Goal: Information Seeking & Learning: Learn about a topic

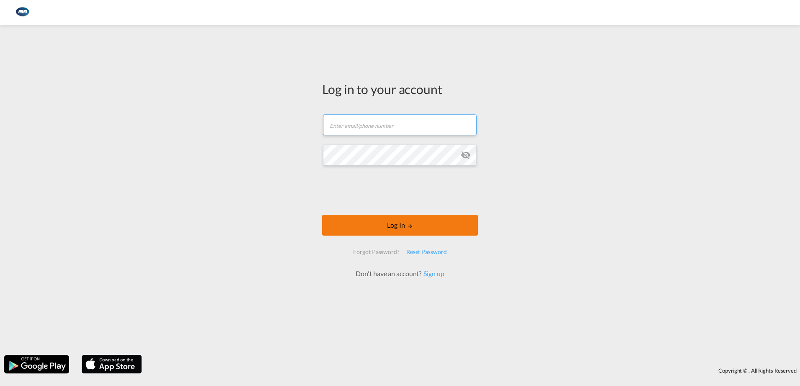
type input "[EMAIL_ADDRESS][DOMAIN_NAME]"
click at [395, 225] on button "Log In" at bounding box center [400, 225] width 156 height 21
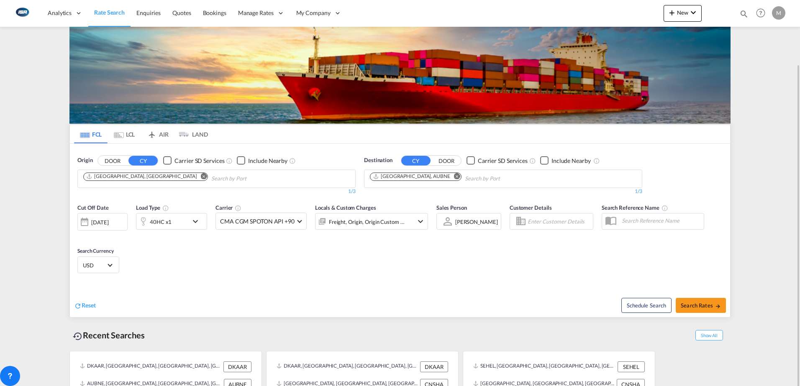
scroll to position [33, 0]
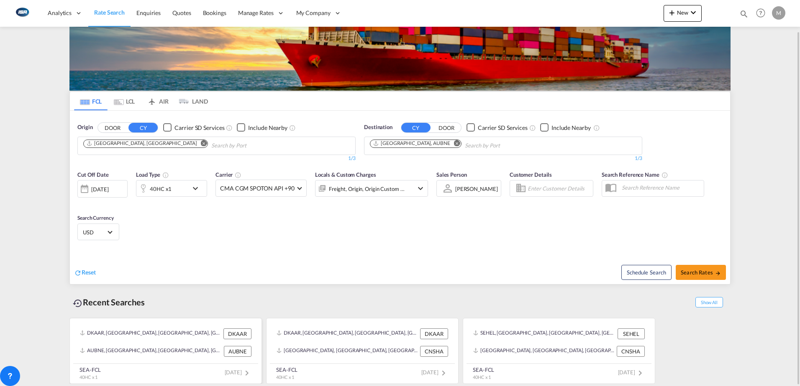
click at [174, 342] on div "DKAAR, [GEOGRAPHIC_DATA], [GEOGRAPHIC_DATA], [GEOGRAPHIC_DATA], [GEOGRAPHIC_DAT…" at bounding box center [166, 334] width 178 height 18
